Goal: Task Accomplishment & Management: Use online tool/utility

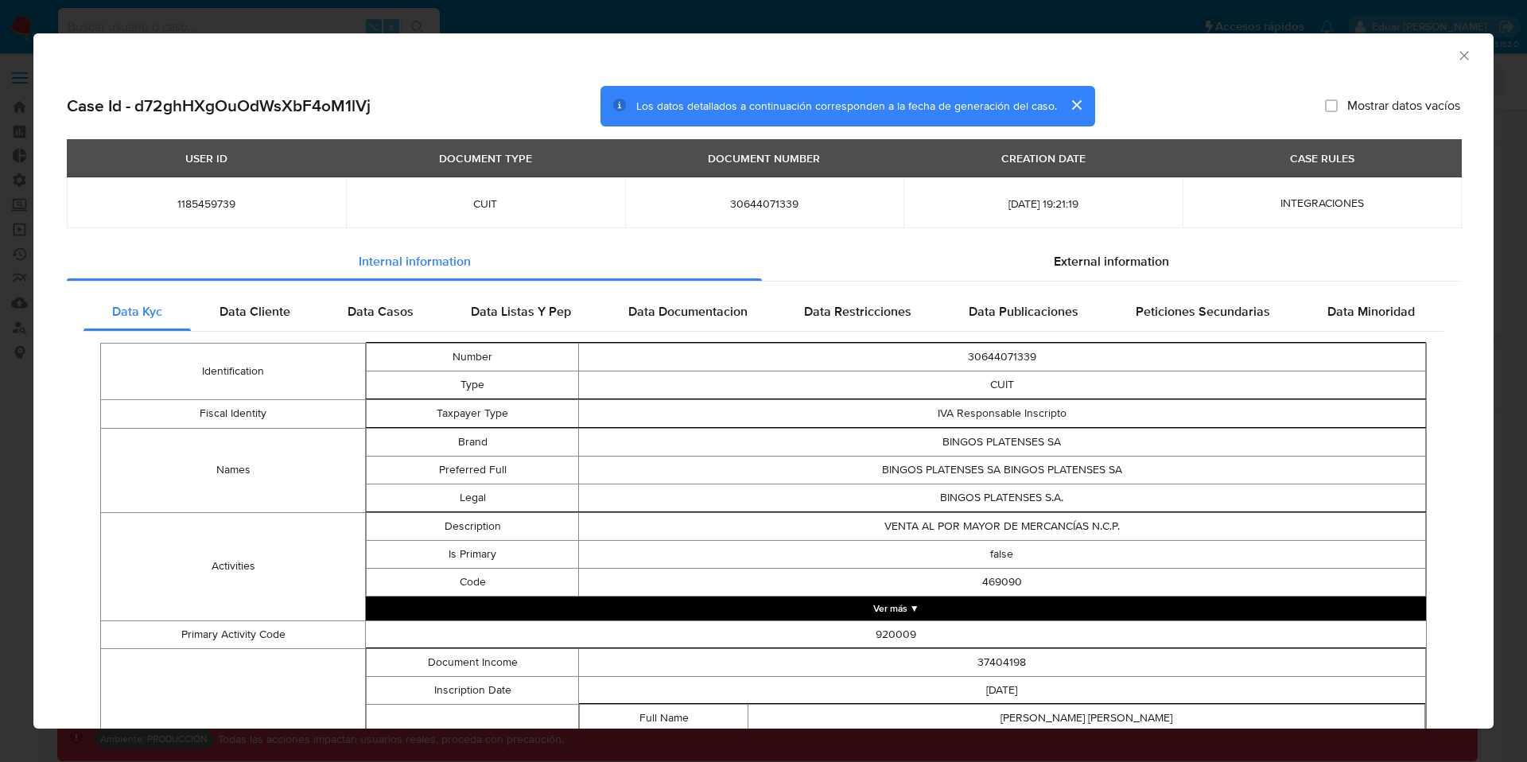
select select "10"
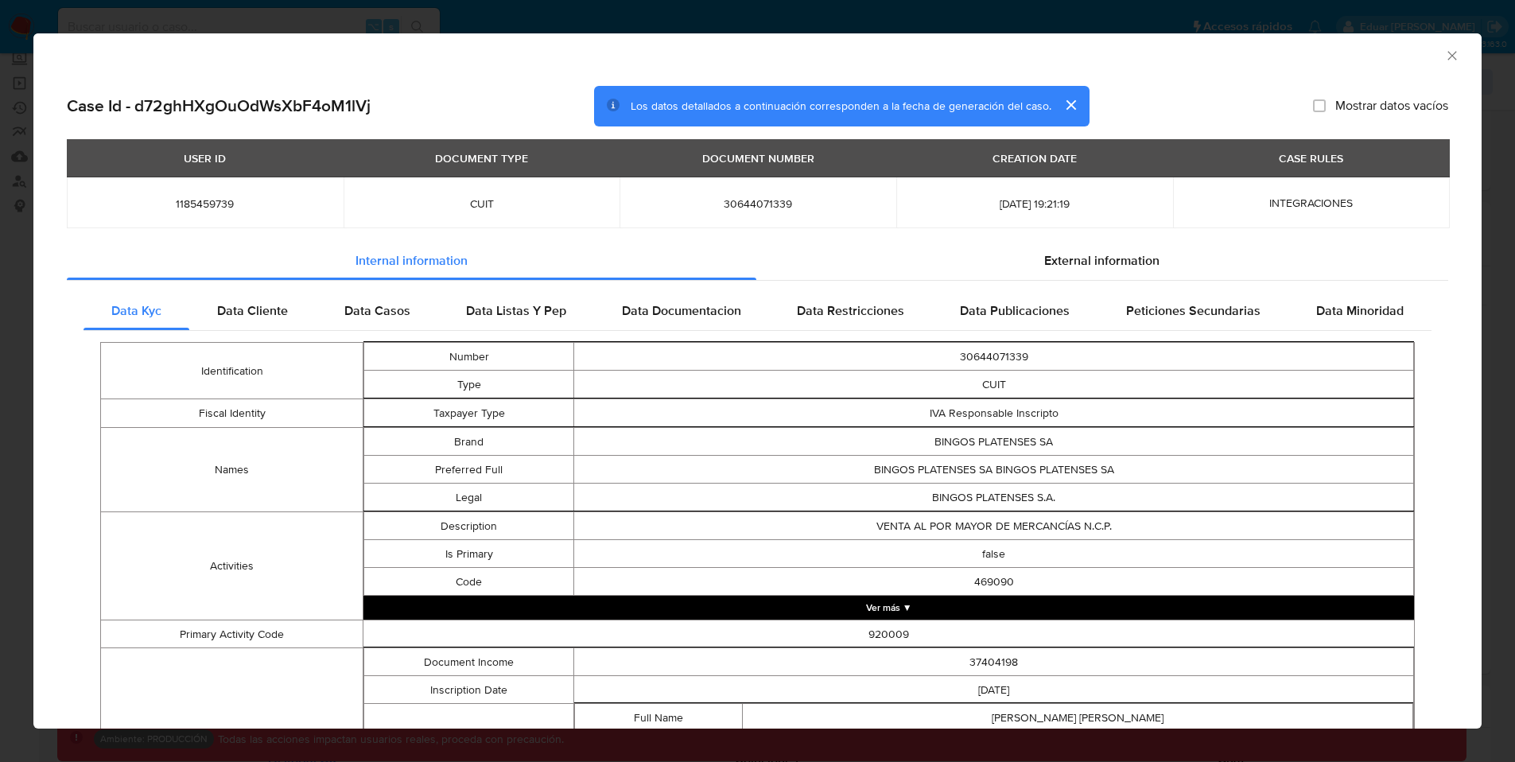
scroll to position [863, 0]
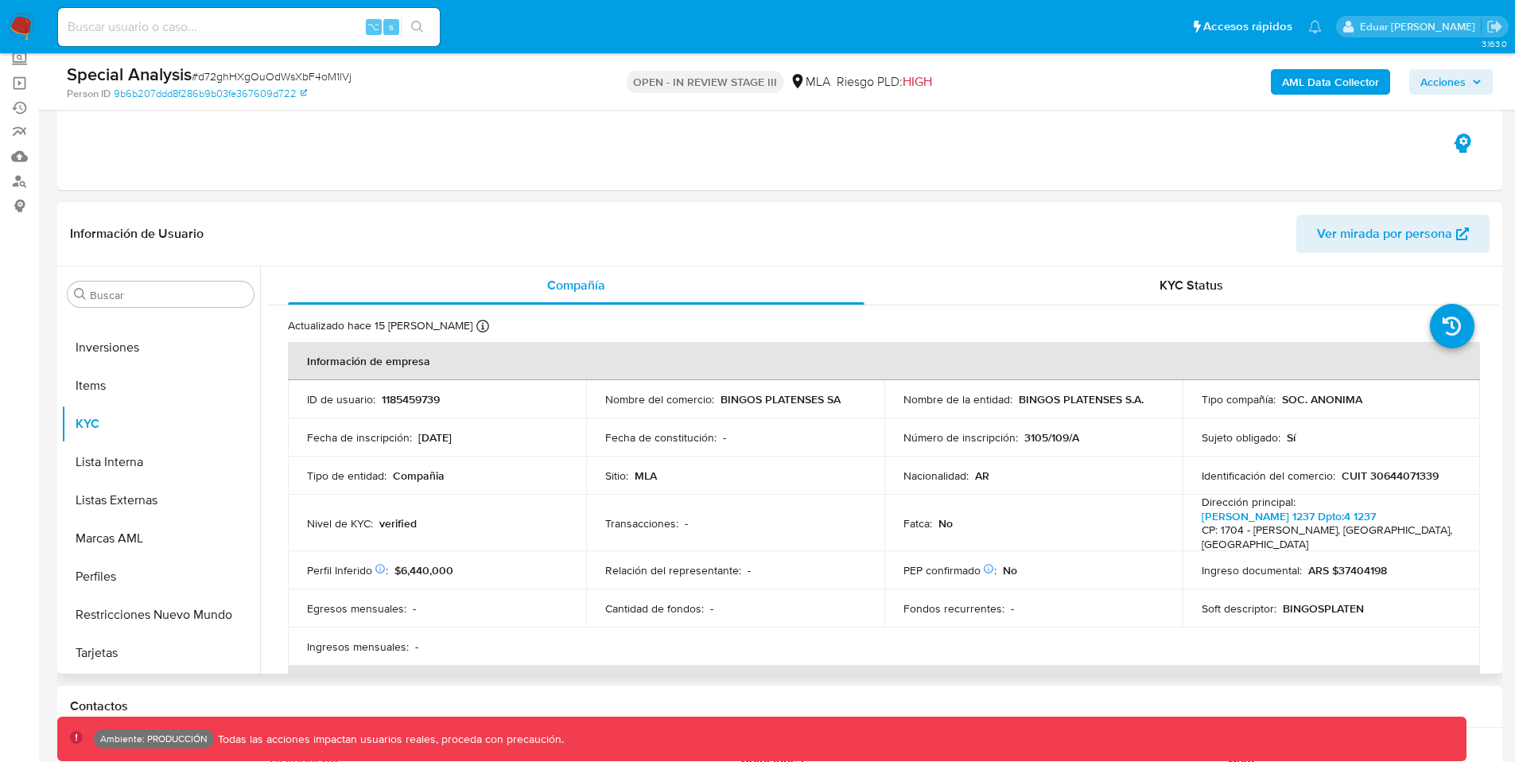
click at [870, 239] on header "Información de Usuario Ver mirada por persona" at bounding box center [780, 234] width 1420 height 38
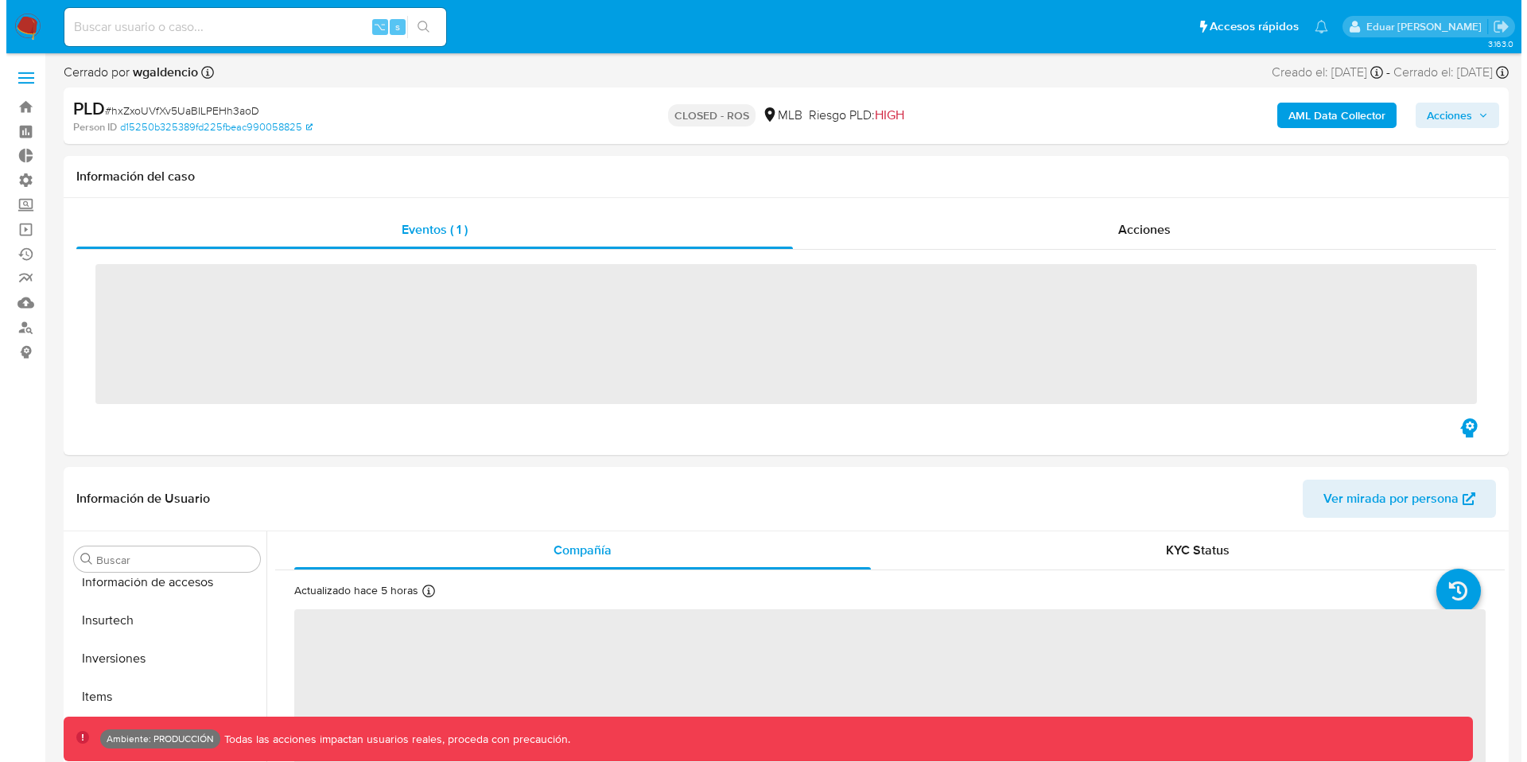
scroll to position [863, 0]
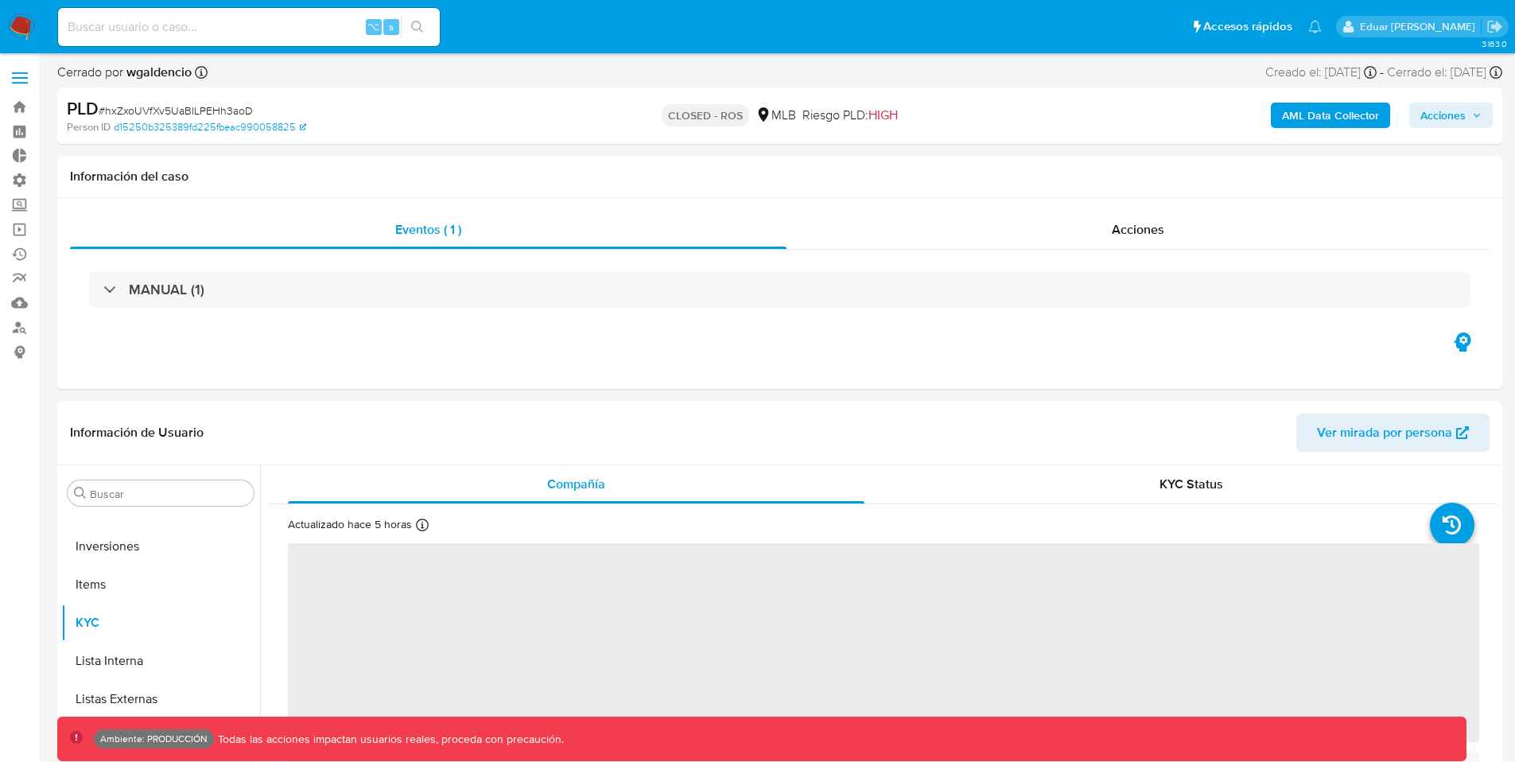
select select "10"
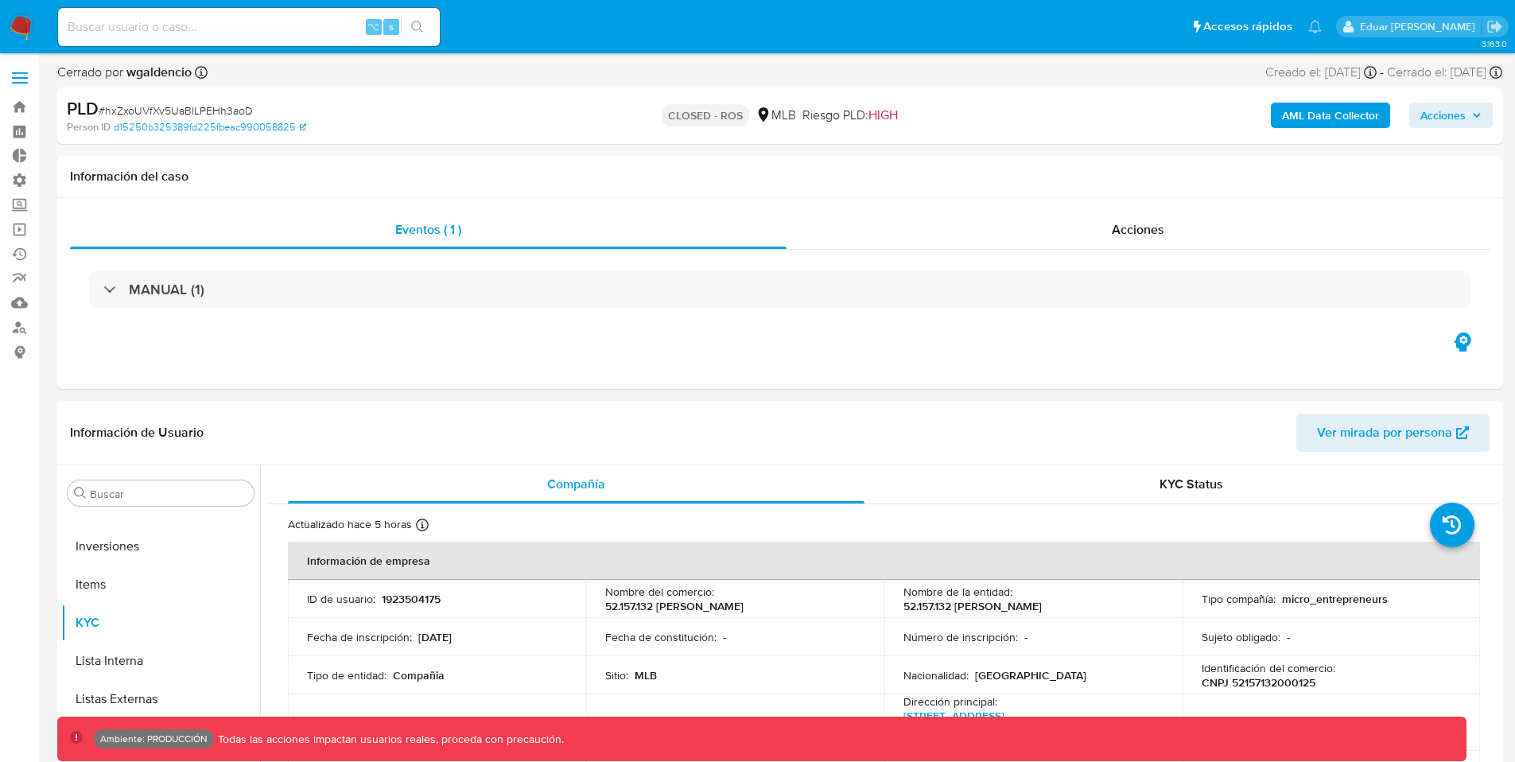
click at [1302, 115] on b "AML Data Collector" at bounding box center [1330, 115] width 97 height 25
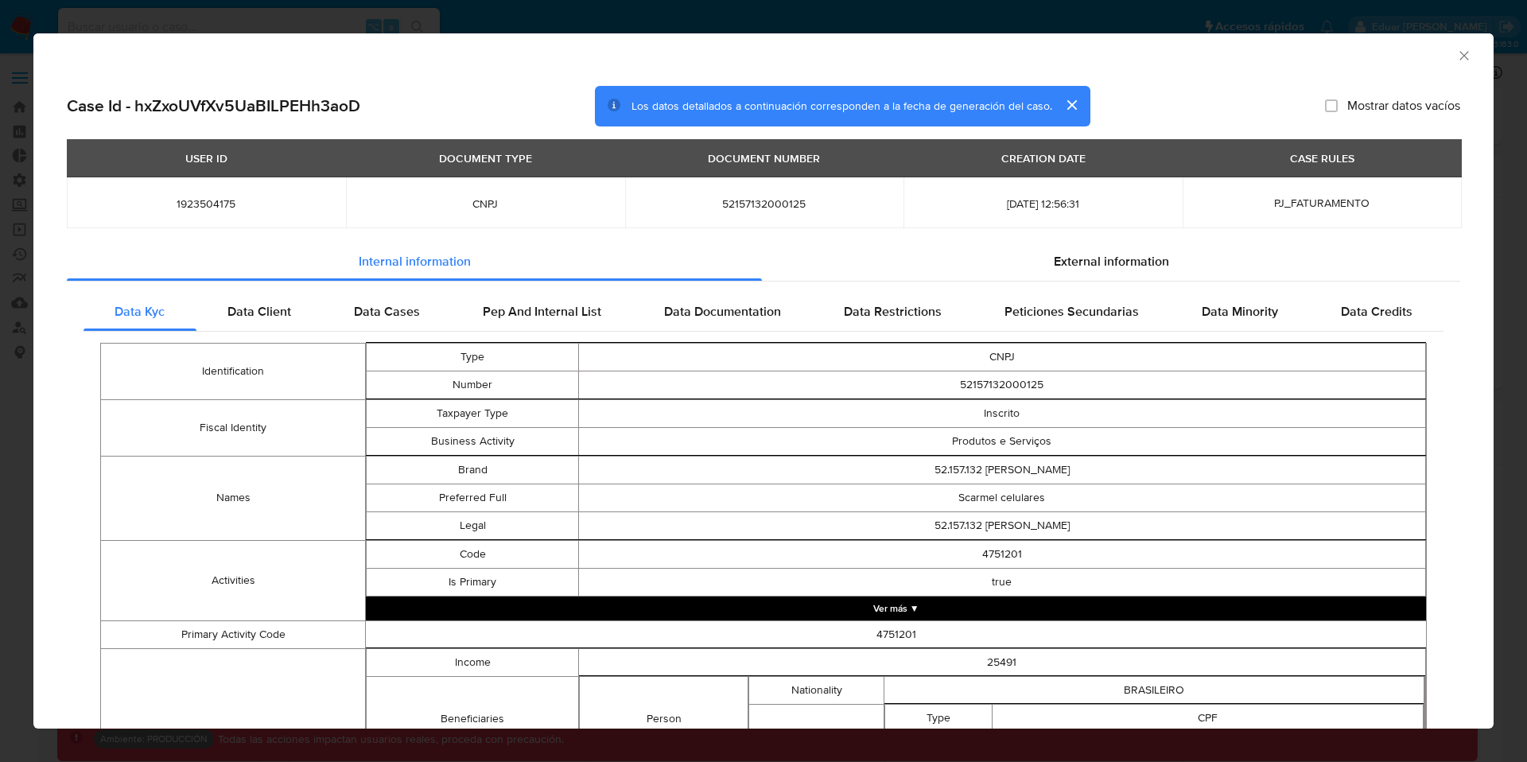
click at [733, 202] on span "52157132000125" at bounding box center [764, 203] width 241 height 14
copy span "52157132000125"
click at [224, 204] on span "1923504175" at bounding box center [206, 203] width 241 height 14
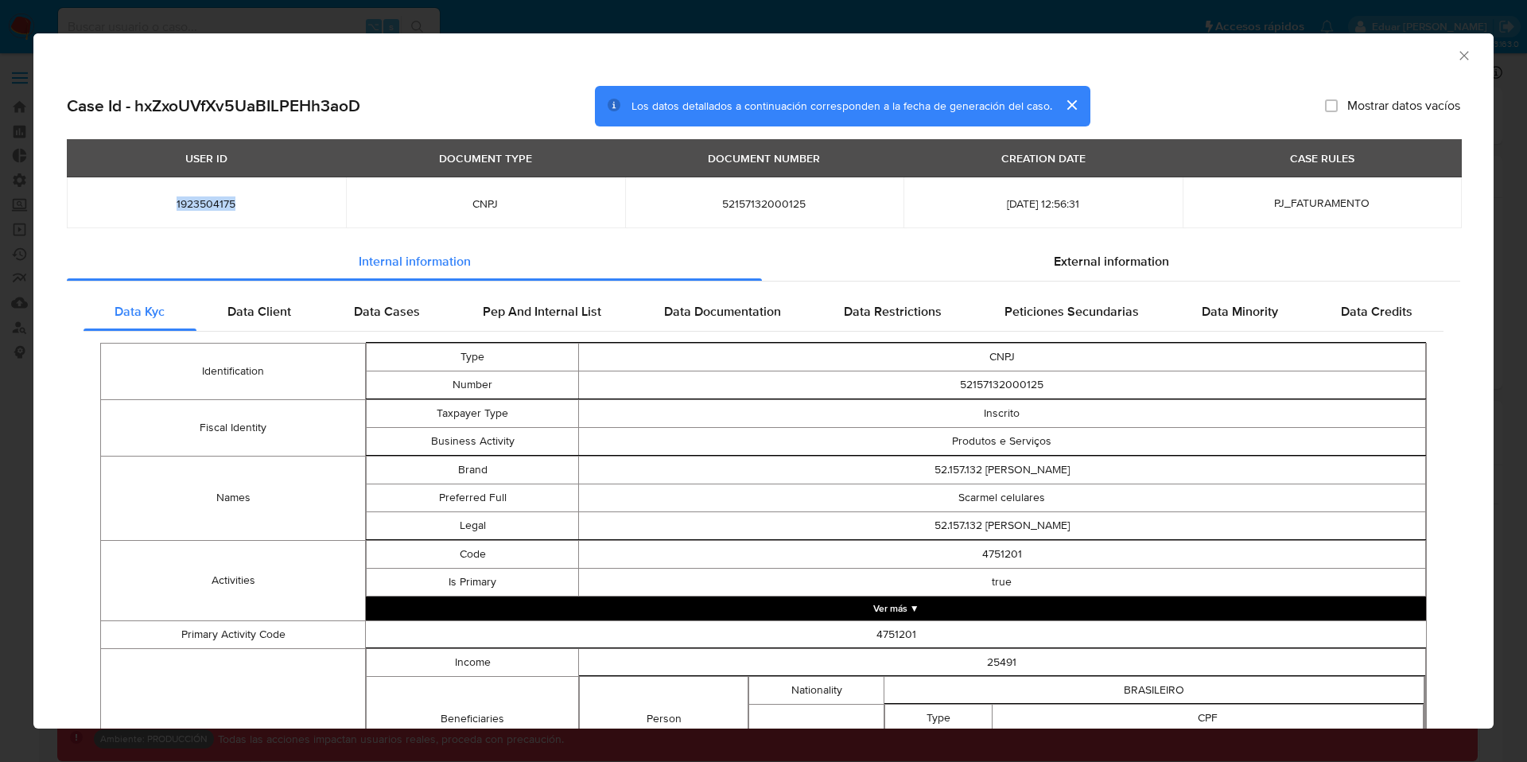
copy span "1923504175"
